Goal: Transaction & Acquisition: Download file/media

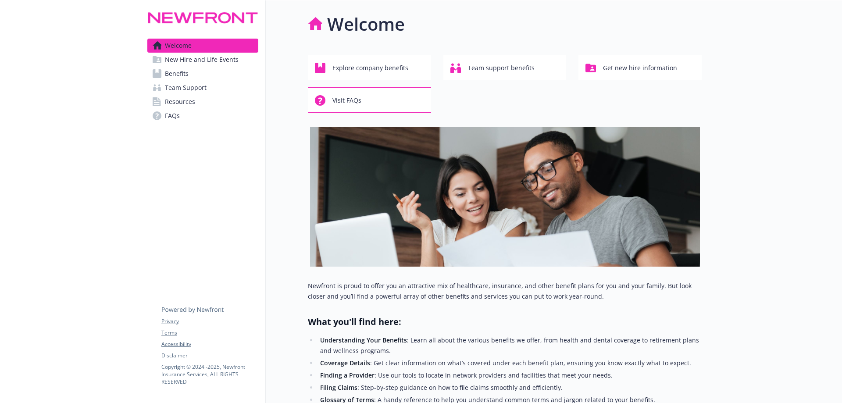
click at [188, 72] on span "Benefits" at bounding box center [177, 74] width 24 height 14
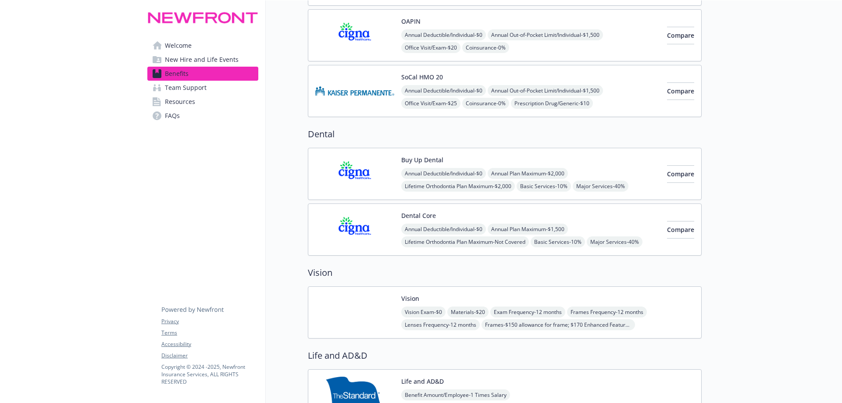
scroll to position [351, 0]
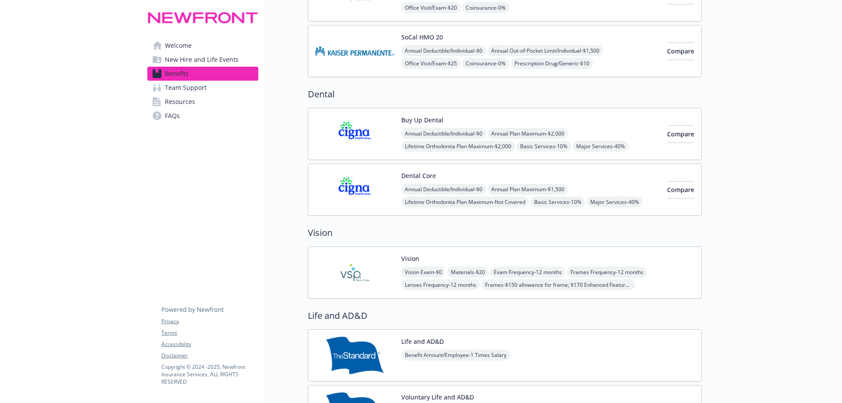
click at [356, 200] on img at bounding box center [354, 189] width 79 height 37
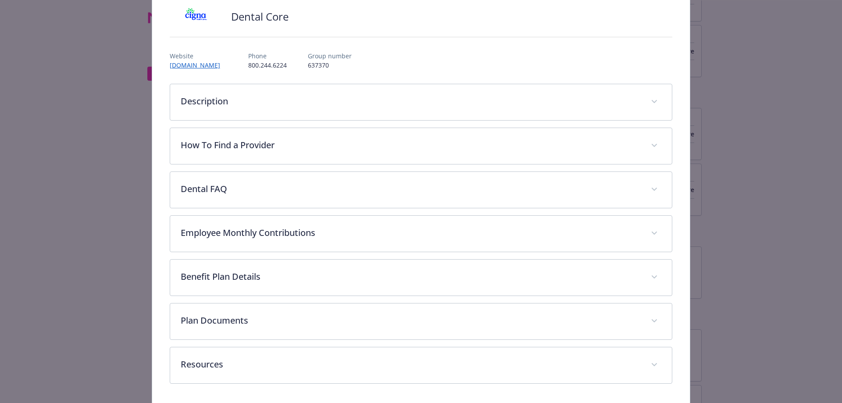
scroll to position [94, 0]
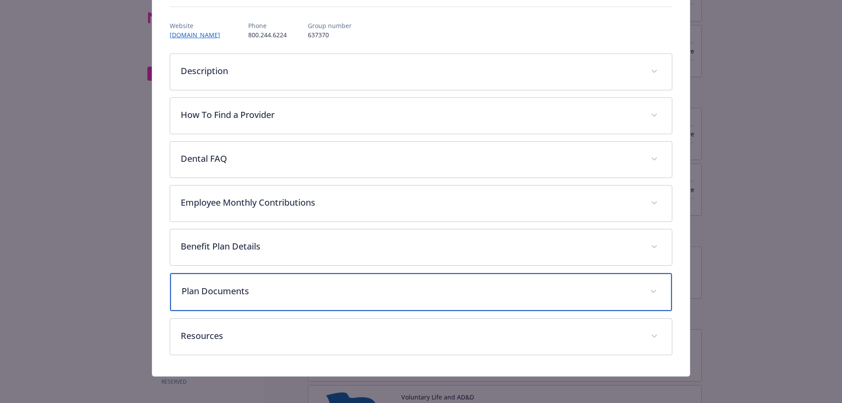
click at [243, 291] on p "Plan Documents" at bounding box center [411, 291] width 458 height 13
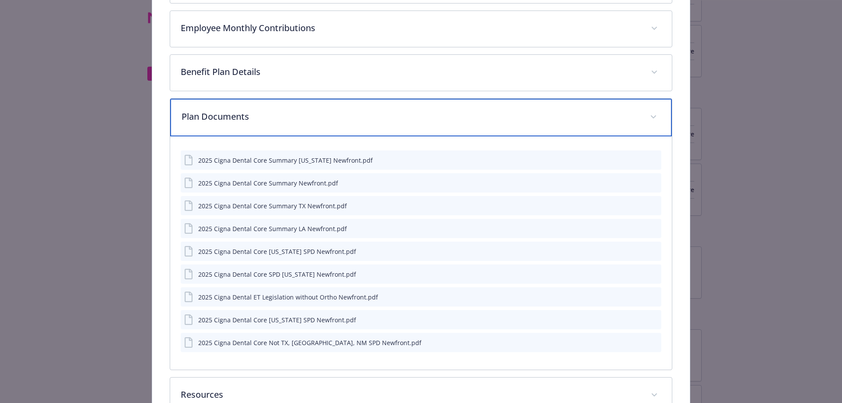
scroll to position [270, 0]
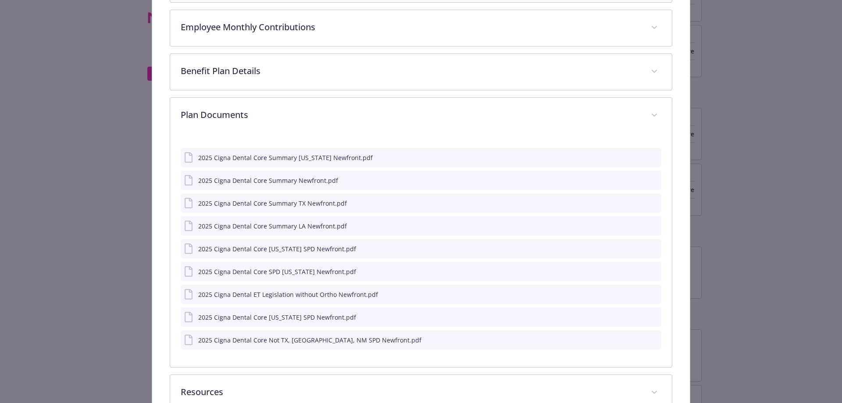
click at [187, 183] on icon "details for plan Dental - Dental Core - Dental PPO" at bounding box center [189, 180] width 11 height 11
click at [636, 178] on icon "download file" at bounding box center [638, 179] width 7 height 7
click at [635, 181] on icon "download file" at bounding box center [638, 179] width 7 height 7
